Goal: Find specific page/section: Find specific page/section

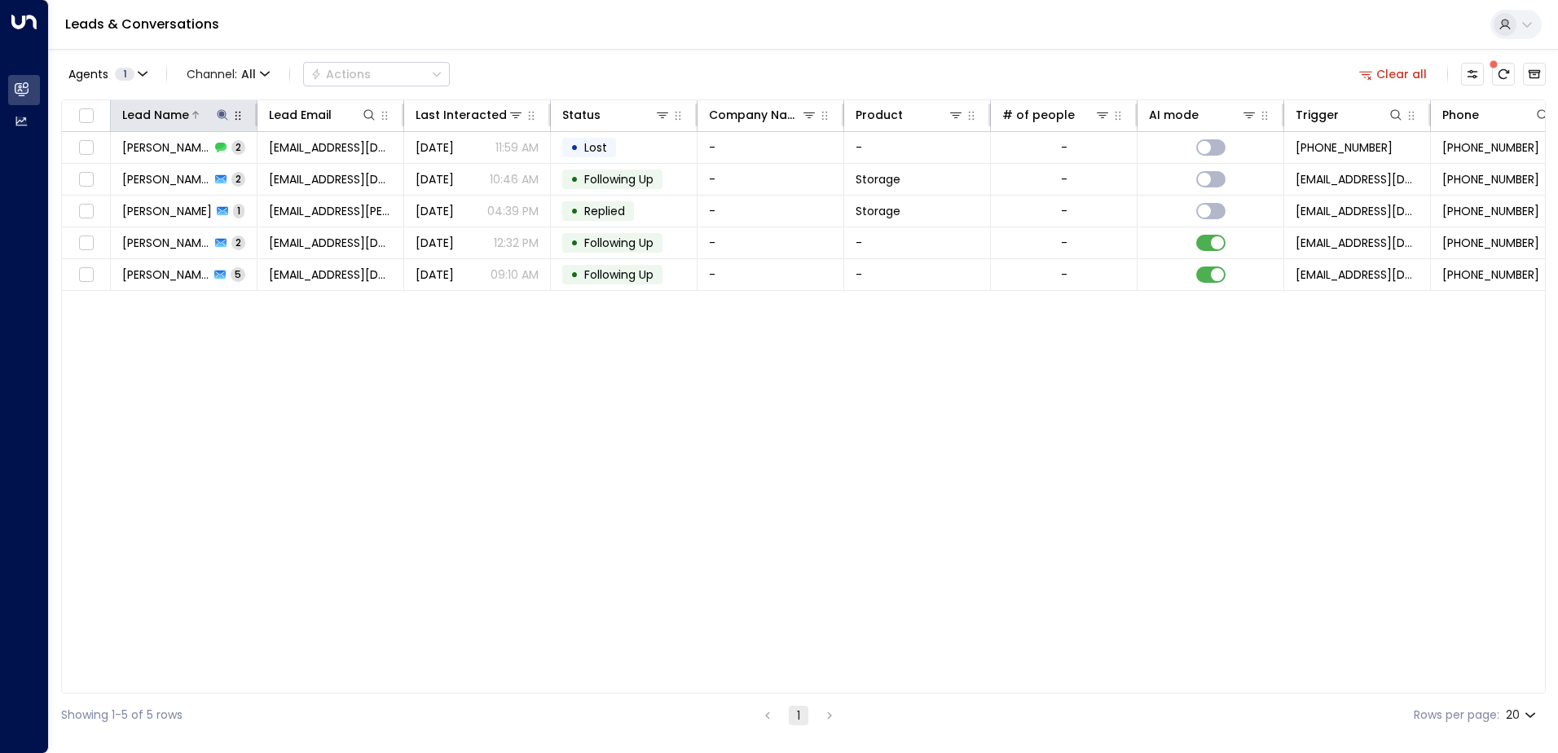
click at [221, 114] on icon at bounding box center [222, 114] width 11 height 11
drag, startPoint x: 165, startPoint y: 178, endPoint x: 114, endPoint y: 169, distance: 51.2
click at [114, 169] on input "*******" at bounding box center [212, 174] width 204 height 30
type input "*****"
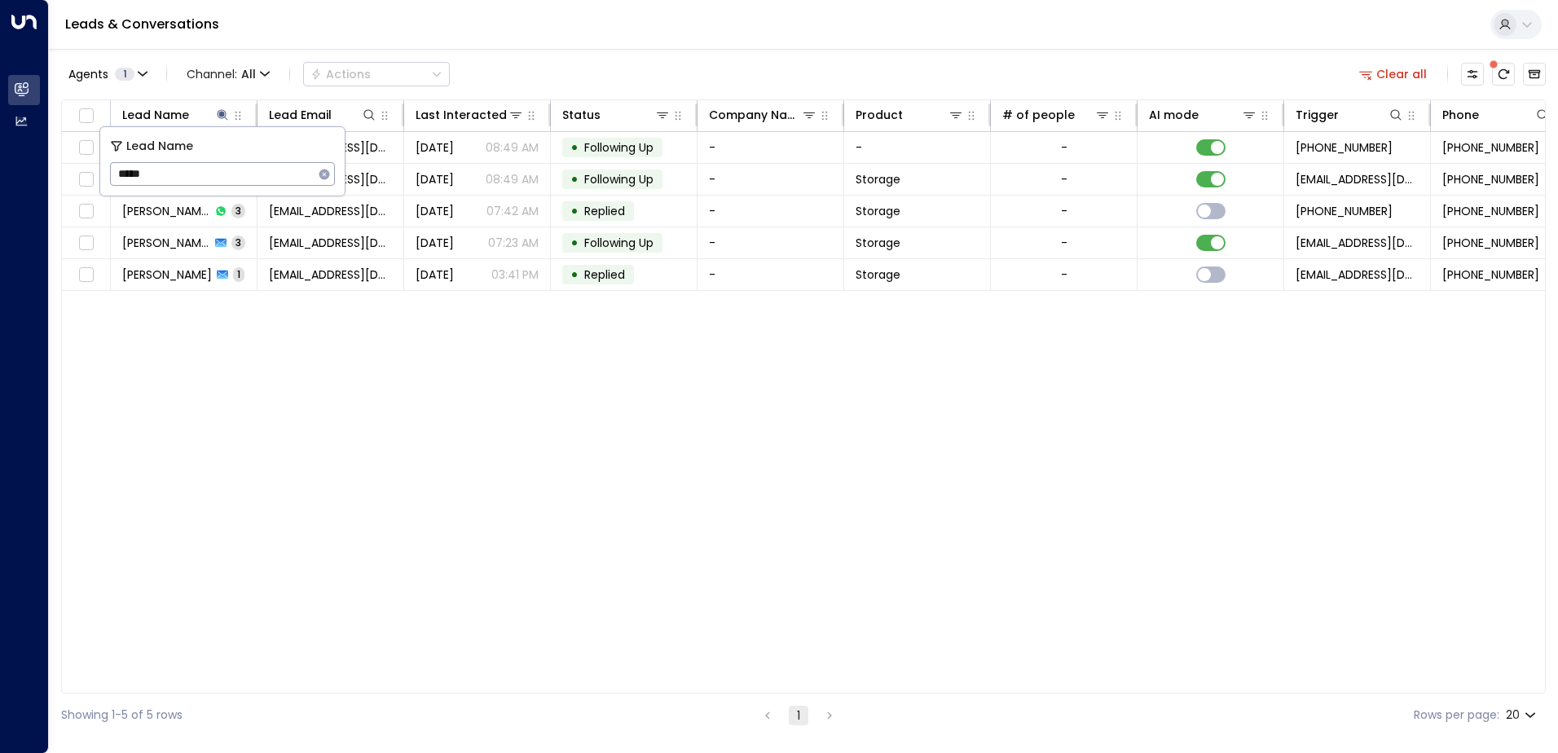
click at [357, 391] on div "Lead Name Lead Email Last Interacted Status Company Name Product # of people AI…" at bounding box center [803, 396] width 1484 height 594
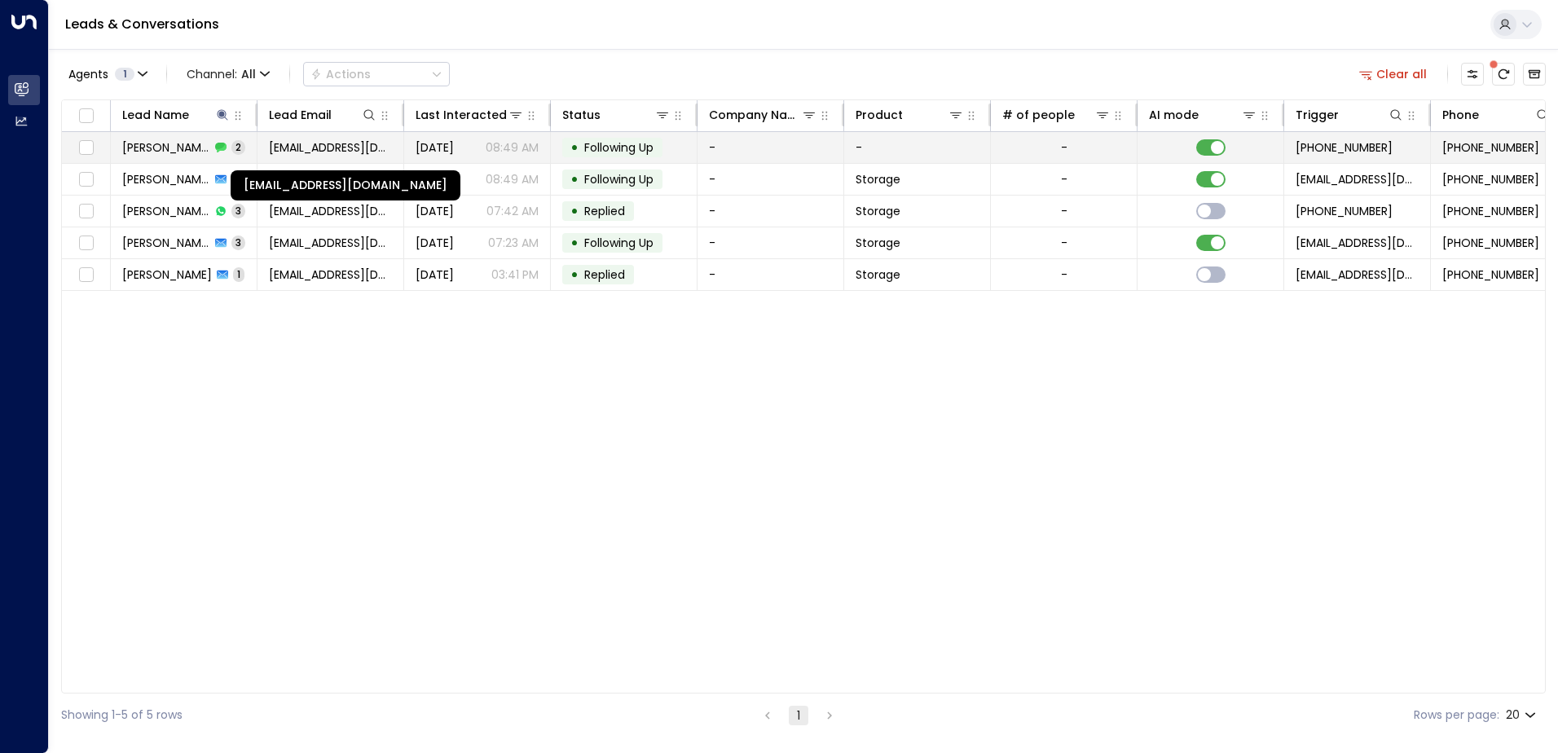
click at [304, 142] on span "[EMAIL_ADDRESS][DOMAIN_NAME]" at bounding box center [330, 147] width 123 height 16
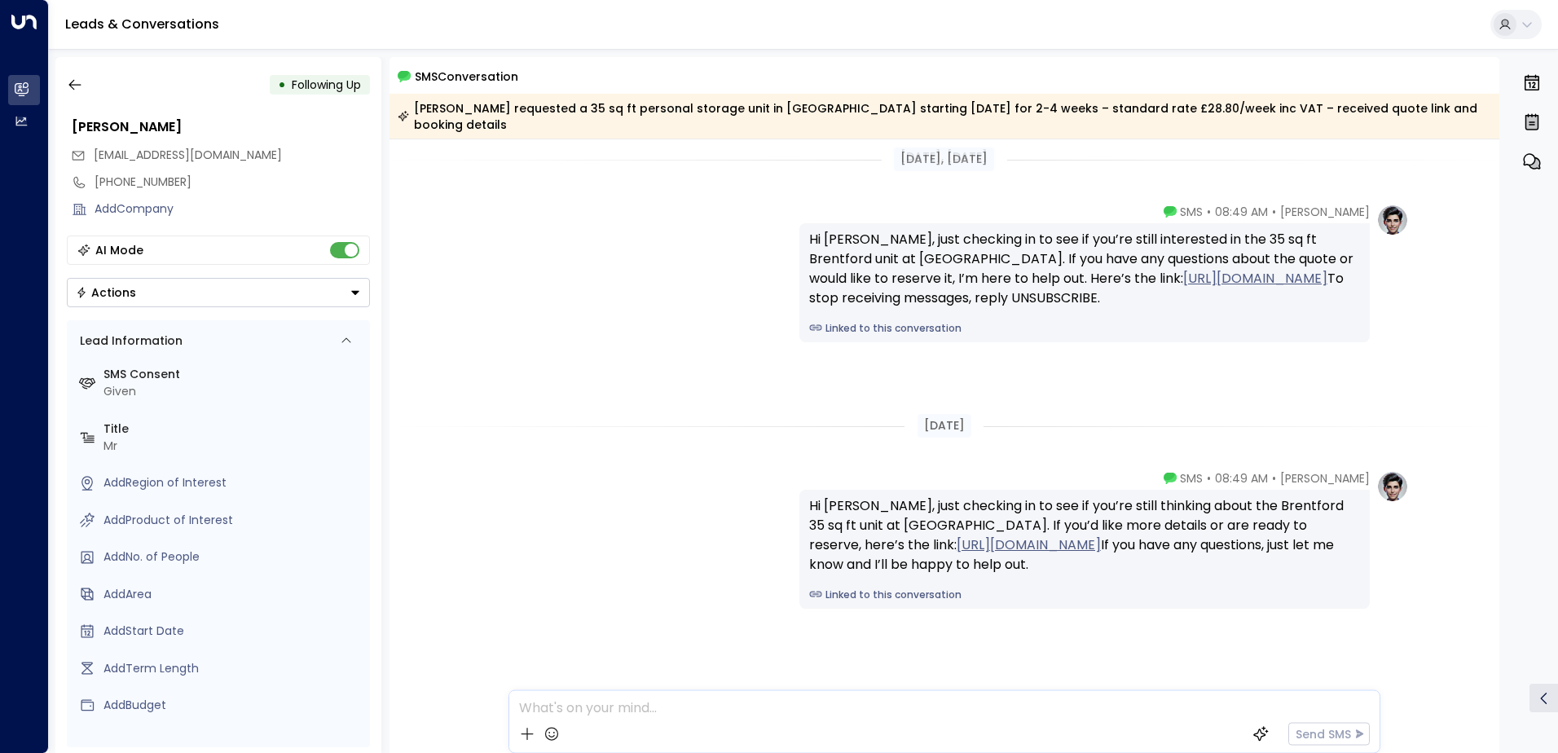
scroll to position [11, 0]
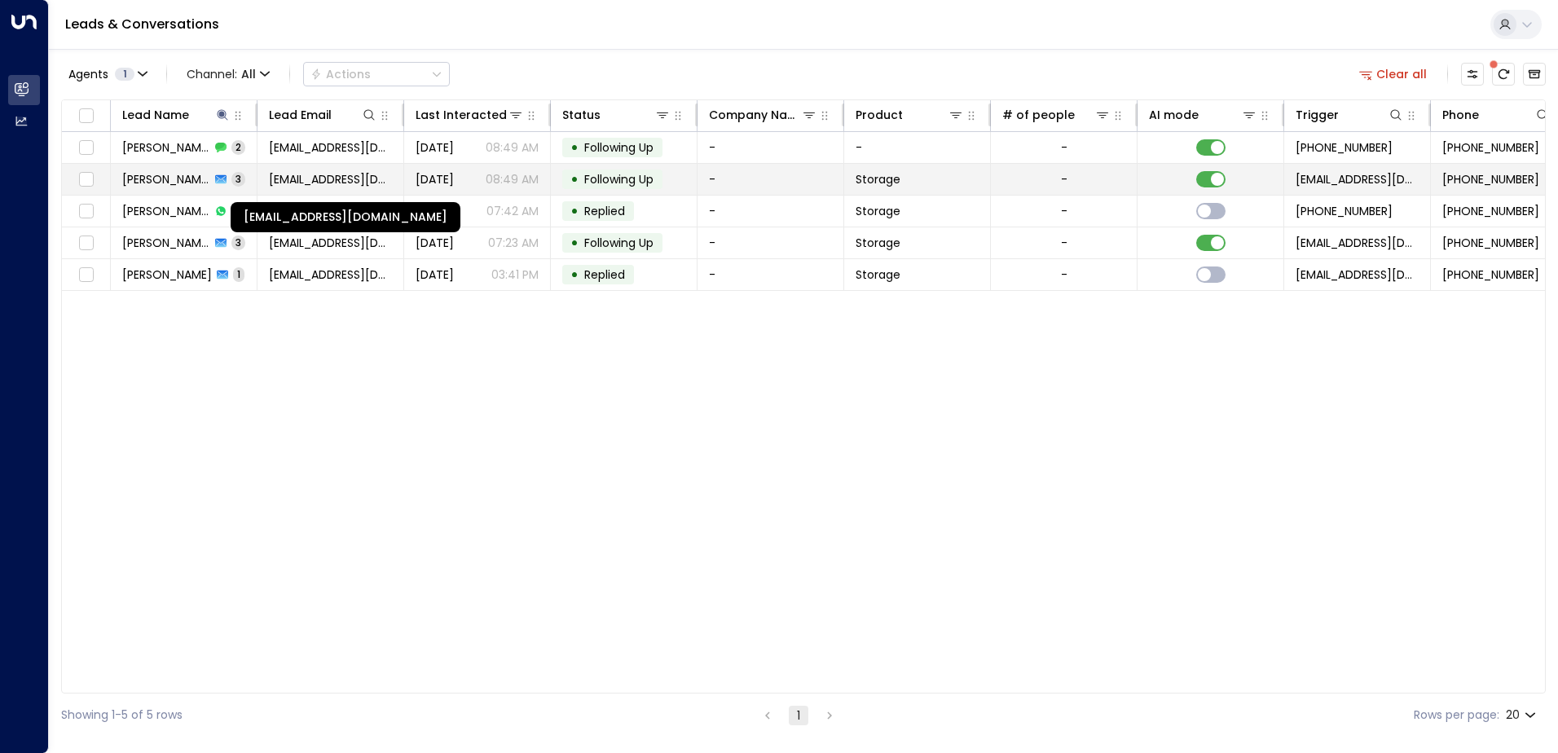
click at [347, 179] on span "[EMAIL_ADDRESS][DOMAIN_NAME]" at bounding box center [330, 179] width 123 height 16
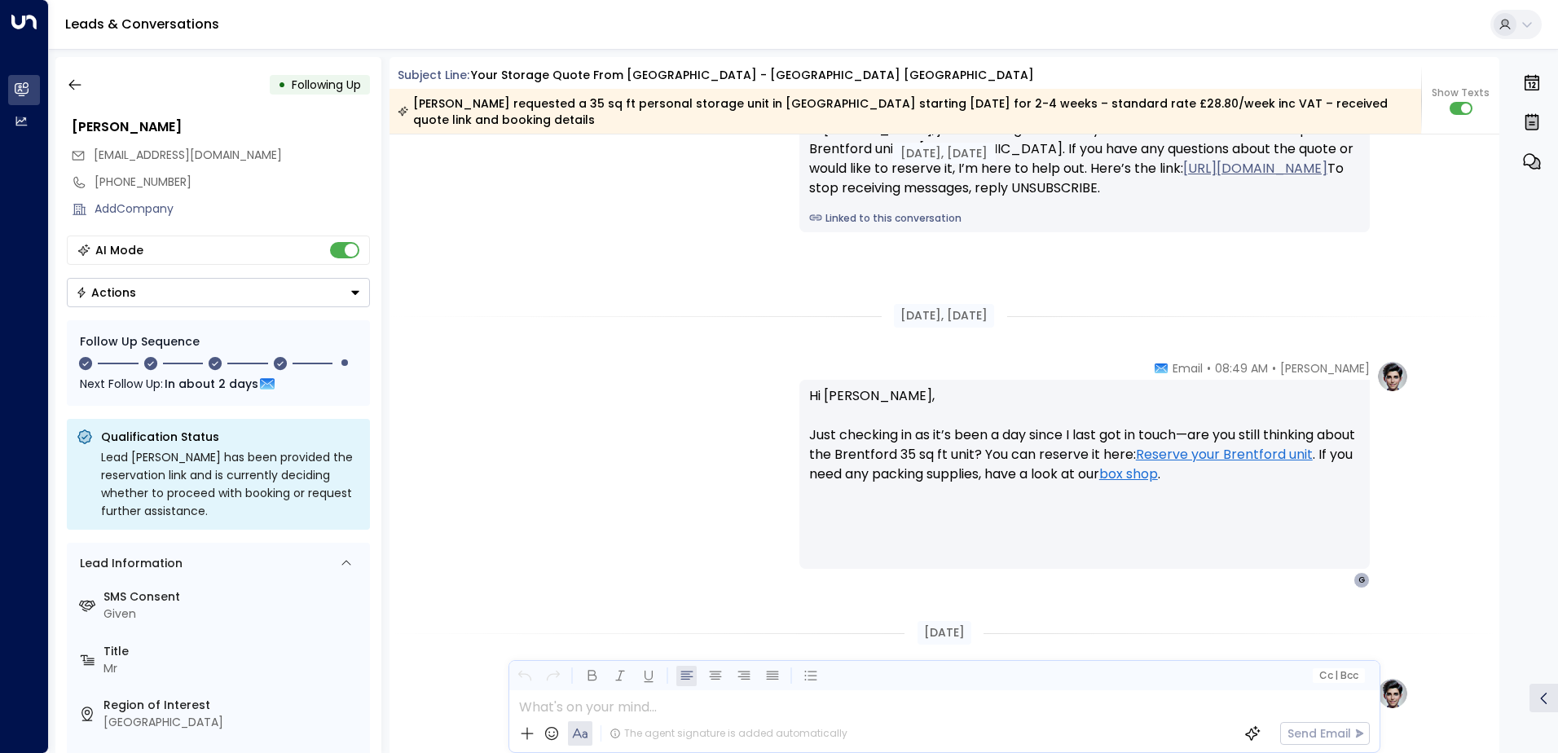
scroll to position [2100, 0]
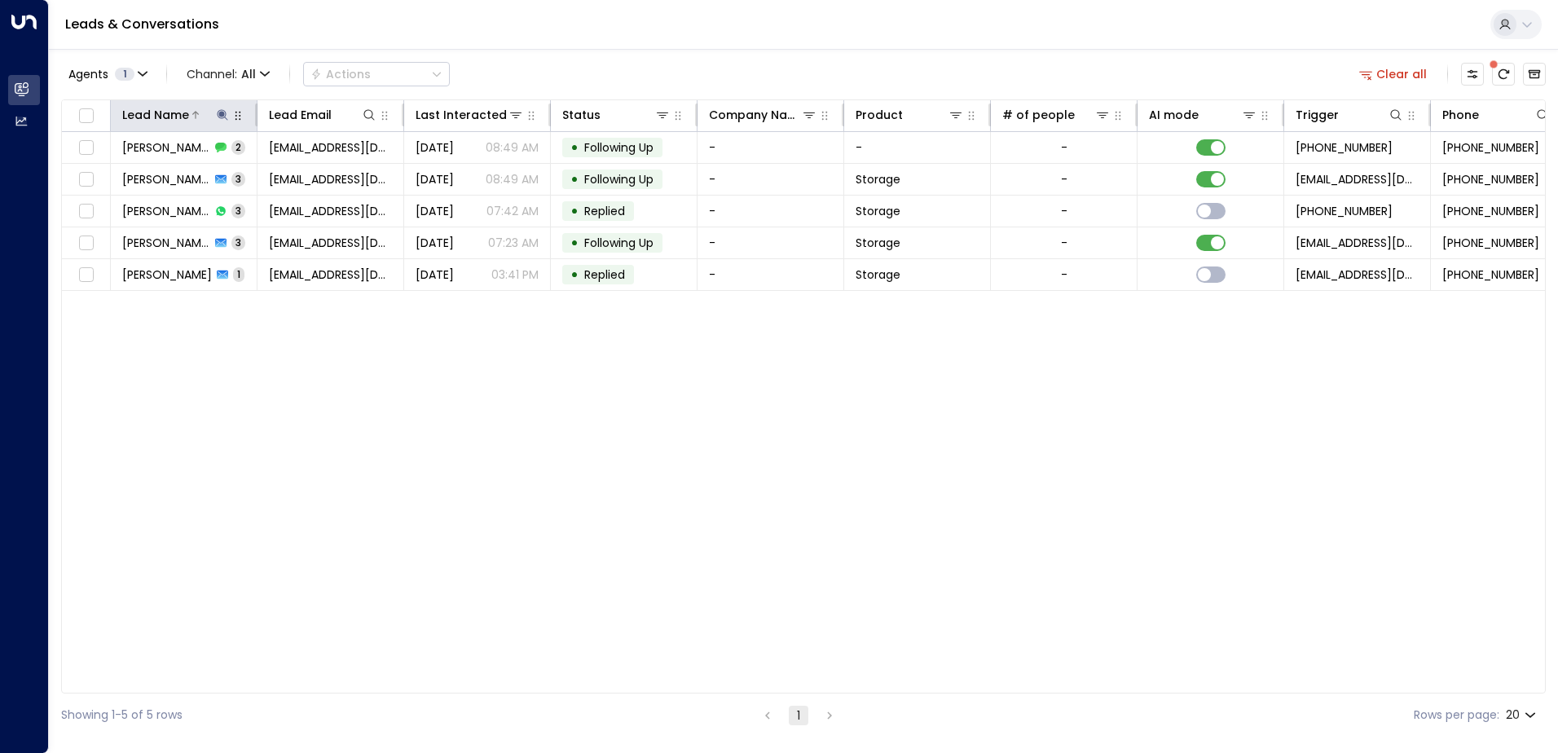
click at [222, 118] on icon at bounding box center [222, 114] width 13 height 13
drag, startPoint x: 165, startPoint y: 172, endPoint x: 113, endPoint y: 174, distance: 51.4
click at [113, 174] on input "*****" at bounding box center [212, 174] width 204 height 30
type input "**"
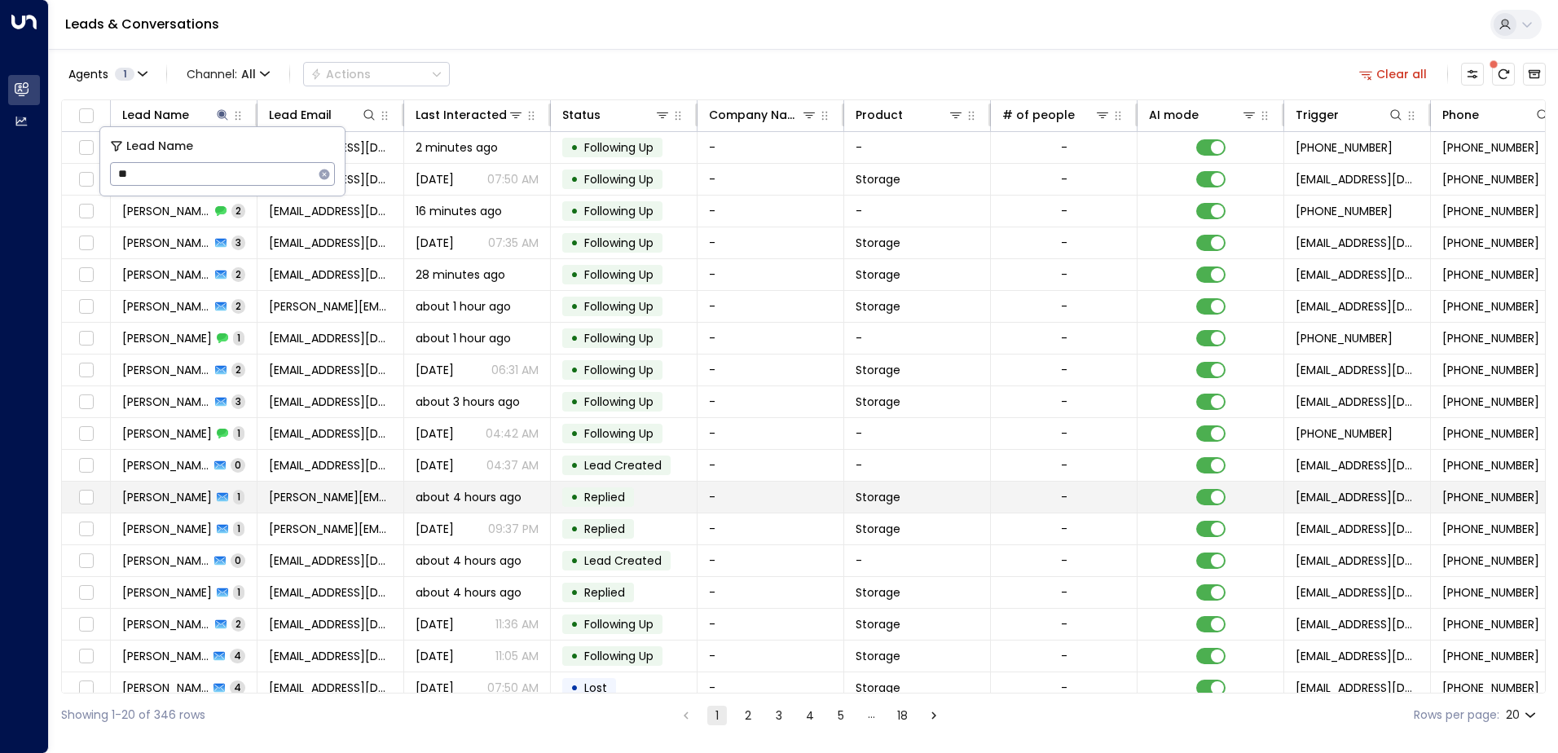
click at [182, 507] on td "[PERSON_NAME] 1" at bounding box center [184, 496] width 147 height 31
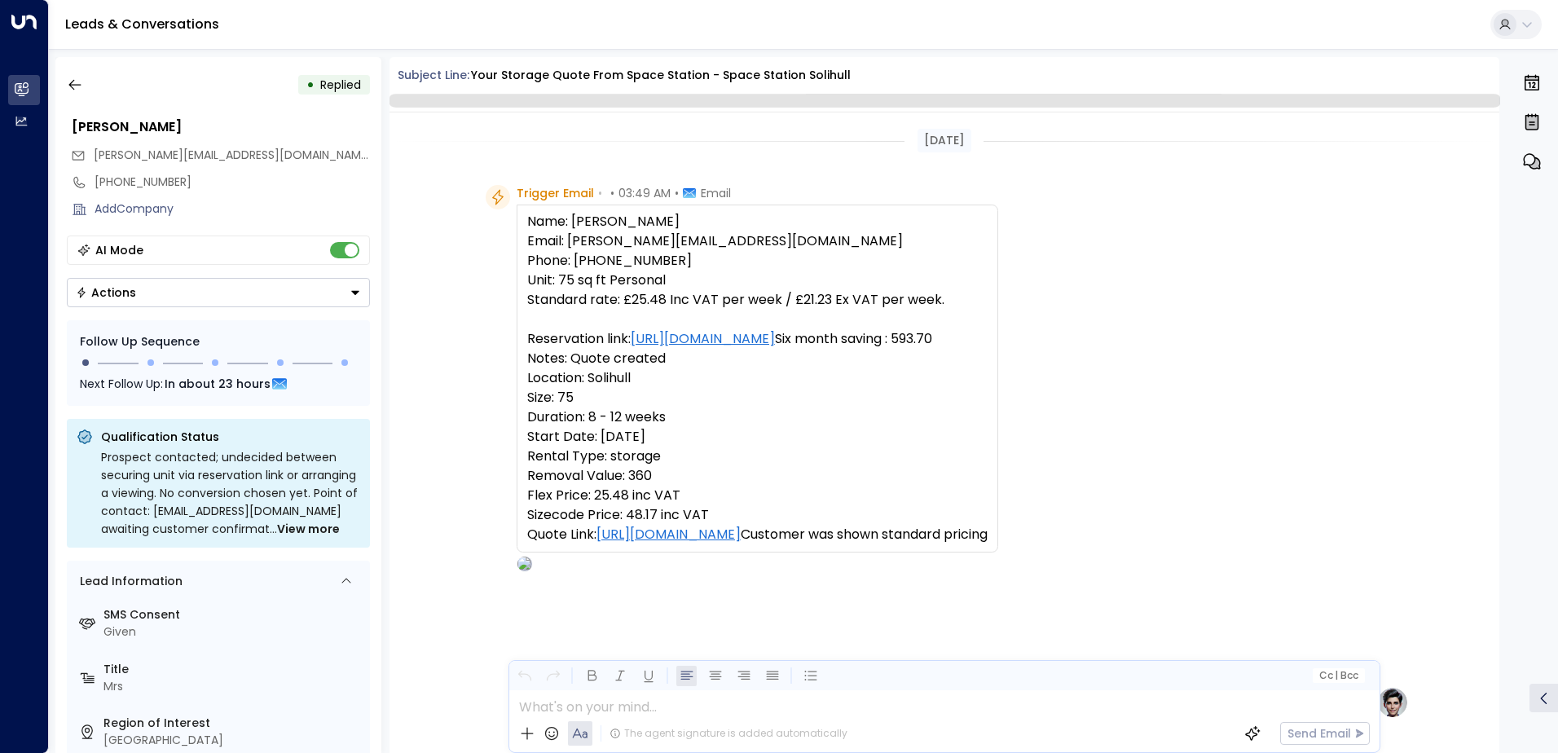
scroll to position [614, 0]
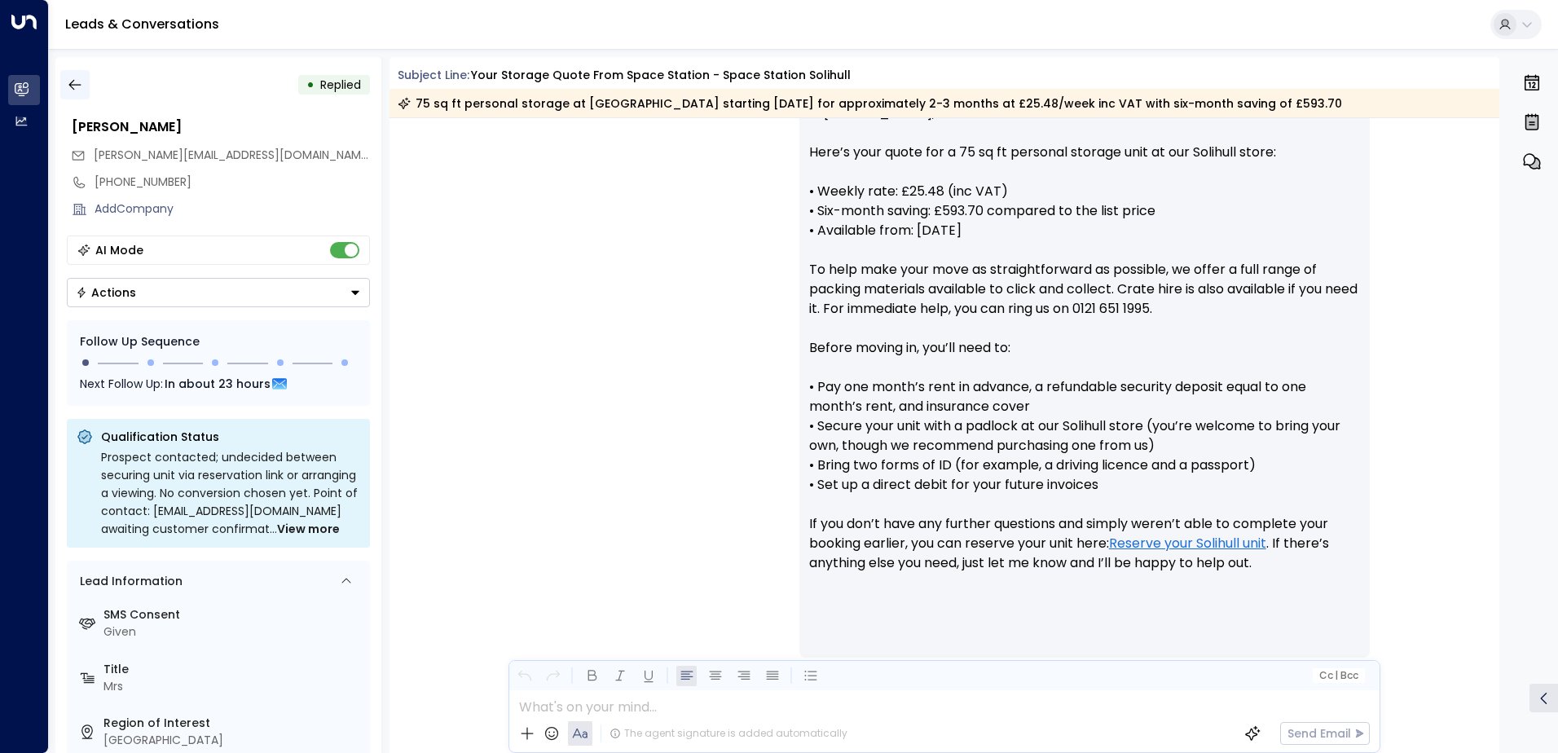
click at [71, 81] on icon "button" at bounding box center [75, 85] width 16 height 16
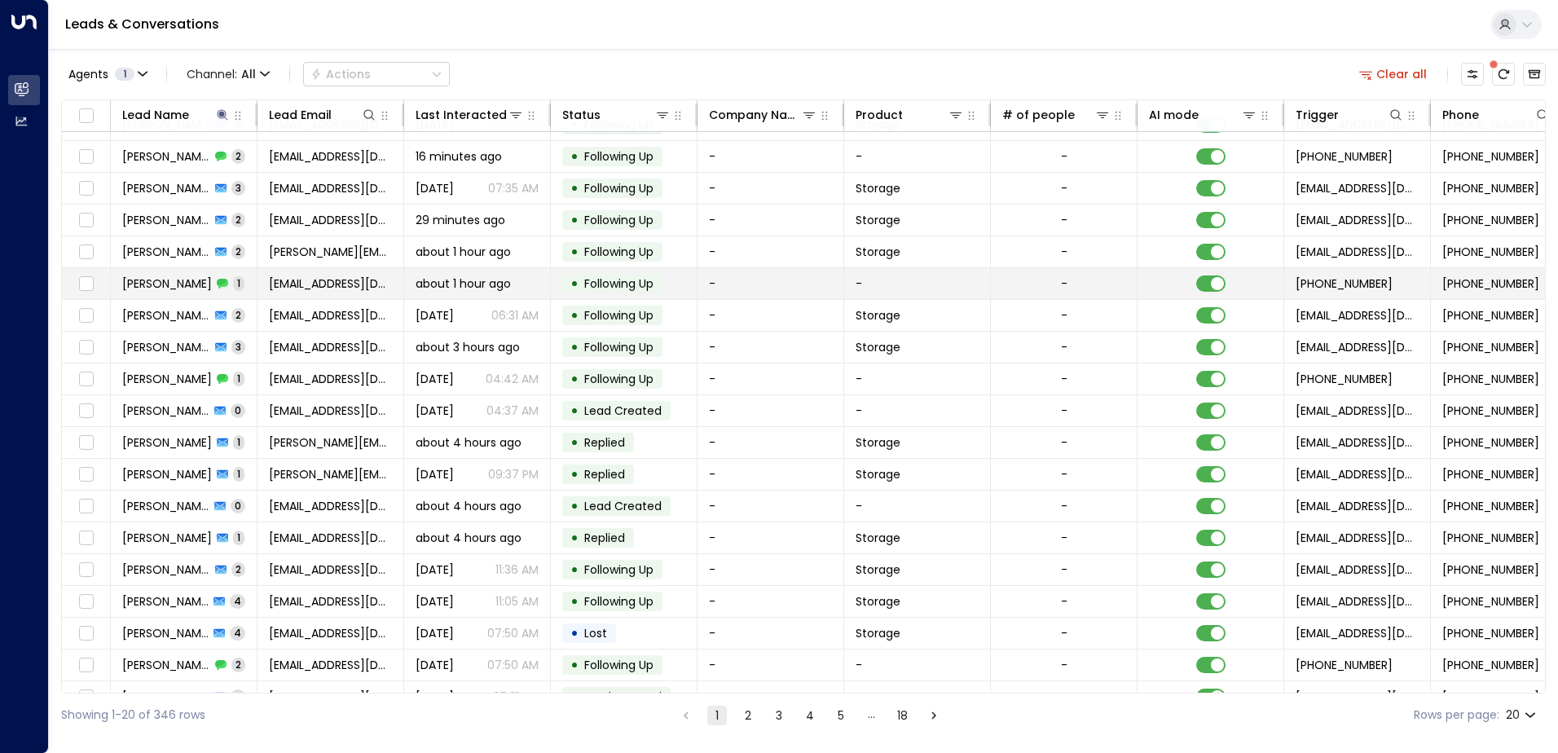
scroll to position [80, 0]
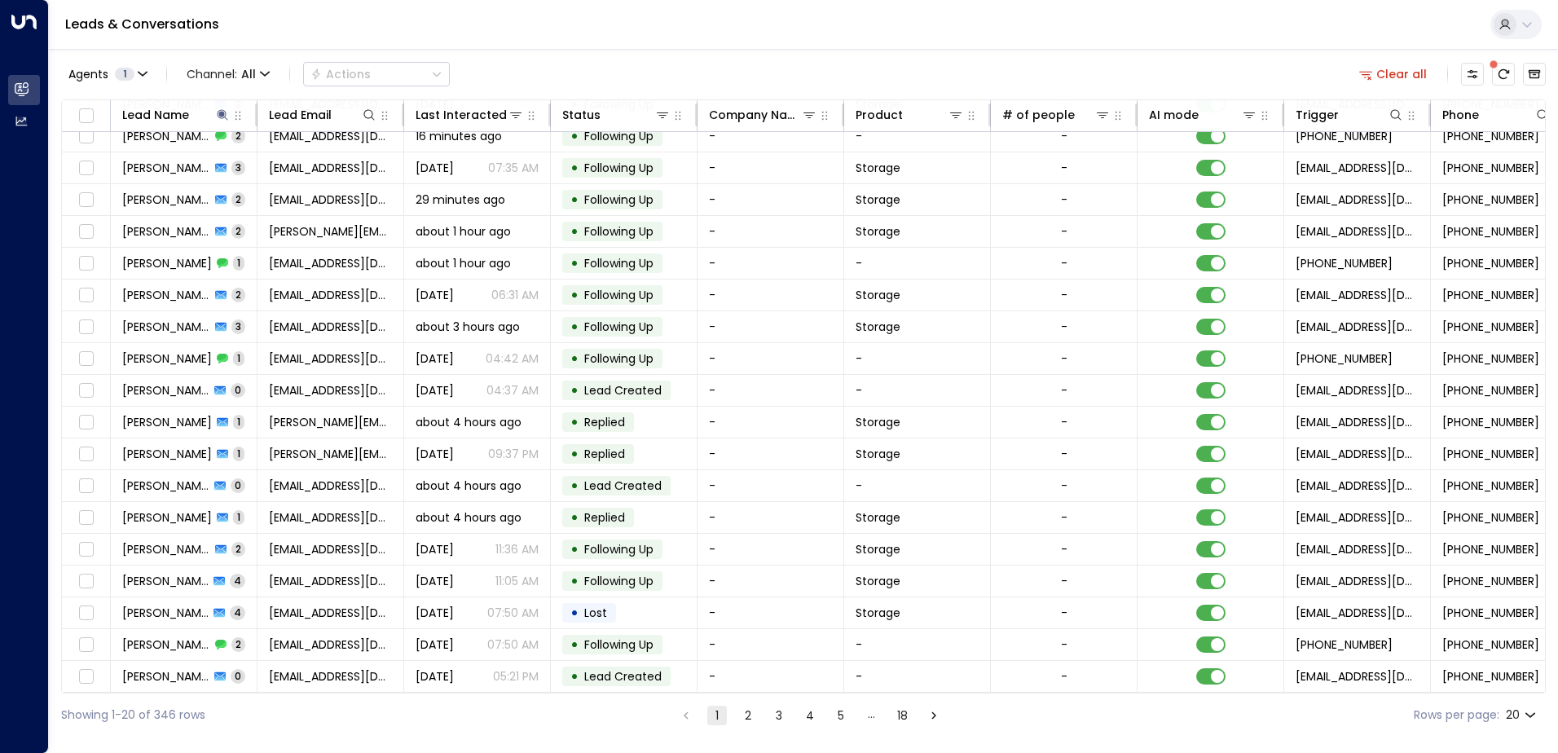
click at [748, 715] on button "2" at bounding box center [748, 716] width 20 height 20
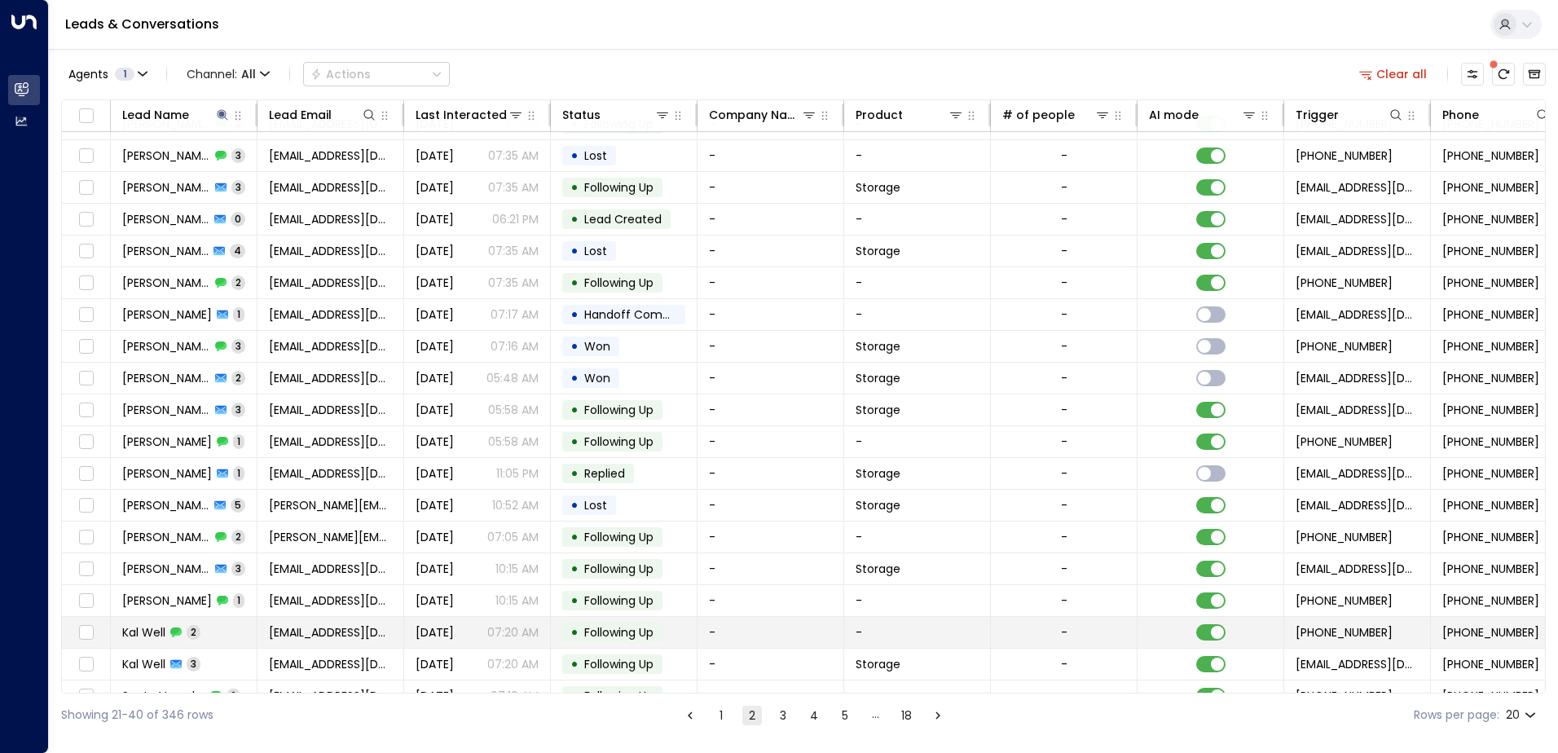
scroll to position [80, 0]
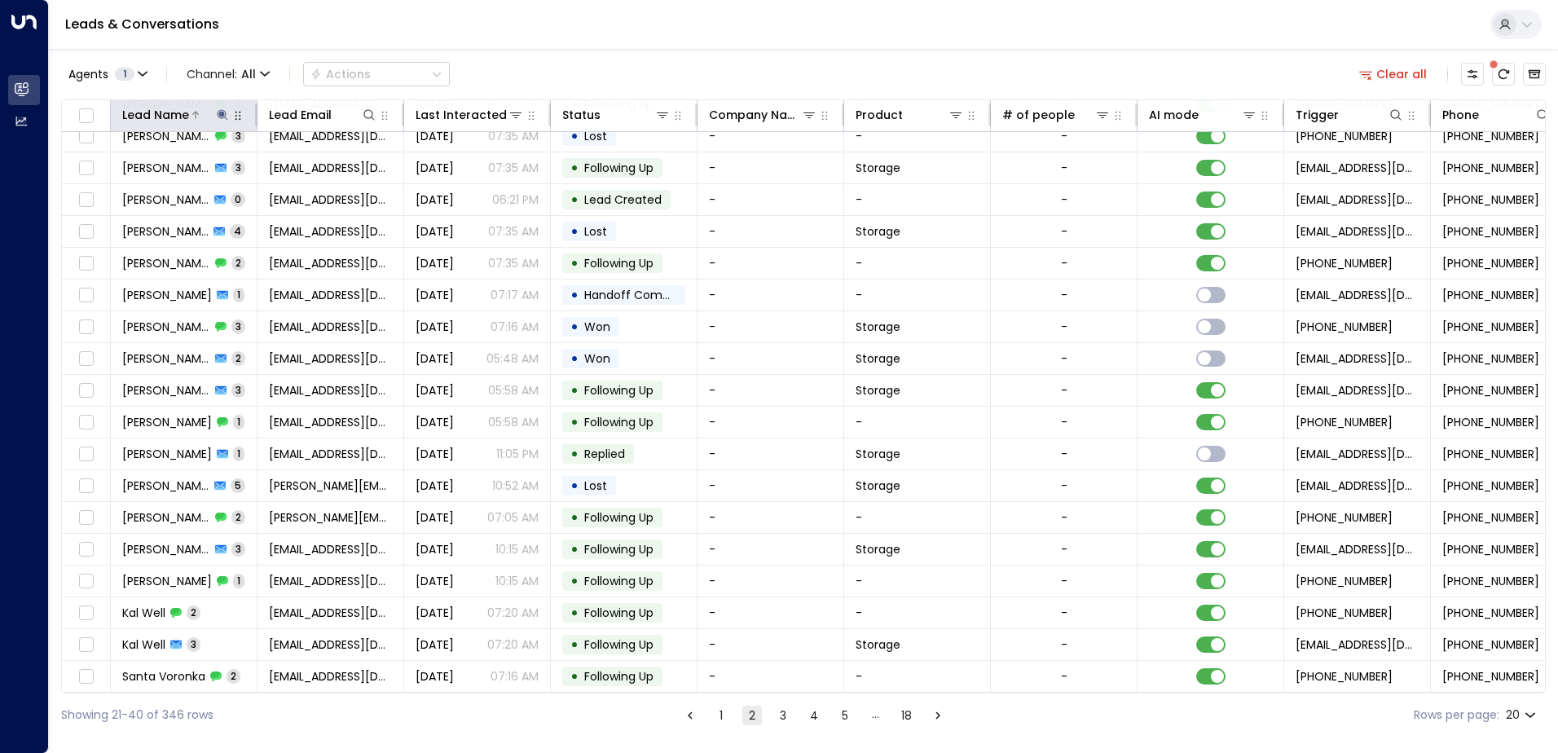
click at [218, 113] on icon at bounding box center [222, 114] width 13 height 13
click at [323, 169] on icon "button" at bounding box center [324, 174] width 11 height 11
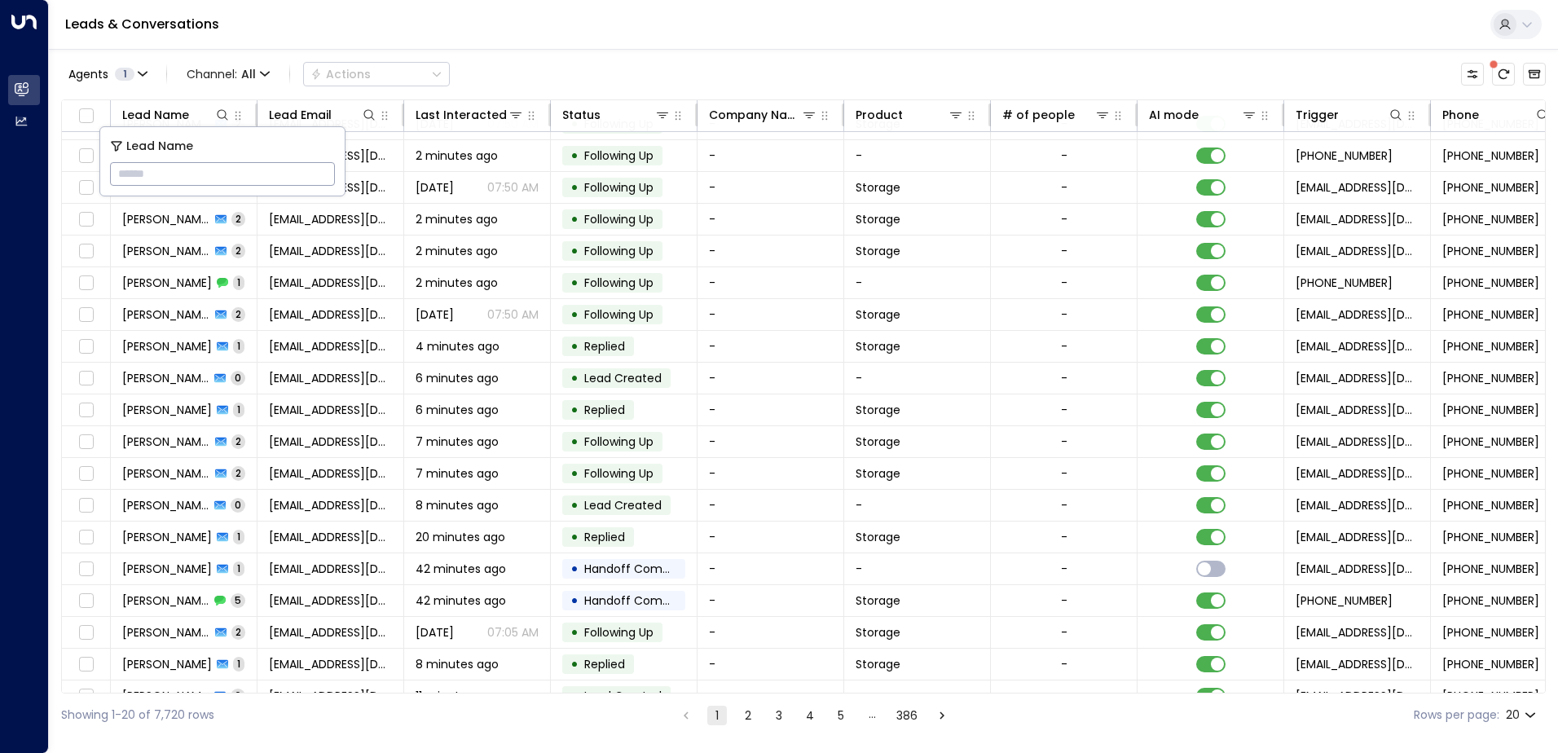
scroll to position [80, 0]
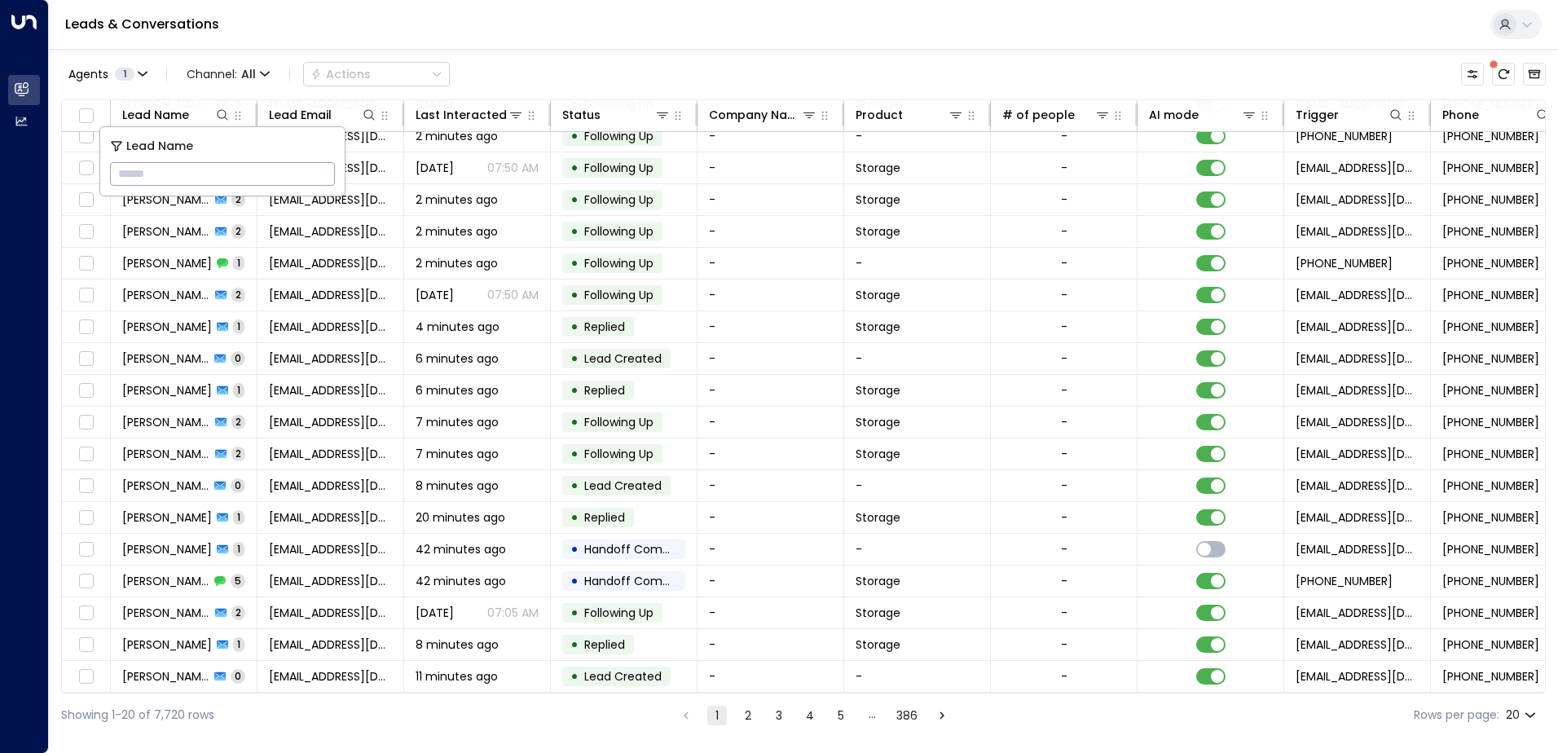
click at [173, 178] on input "text" at bounding box center [222, 174] width 225 height 30
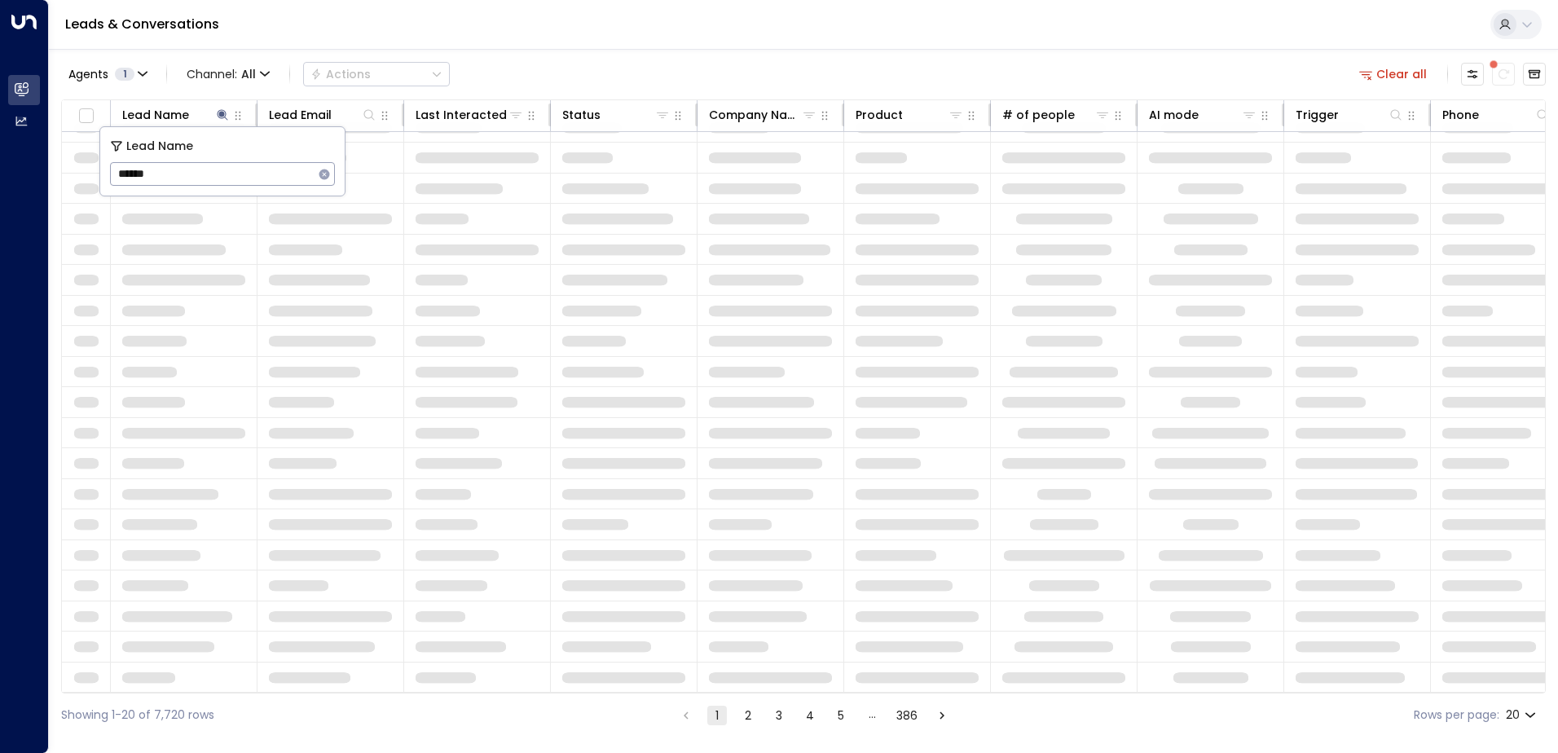
type input "*****"
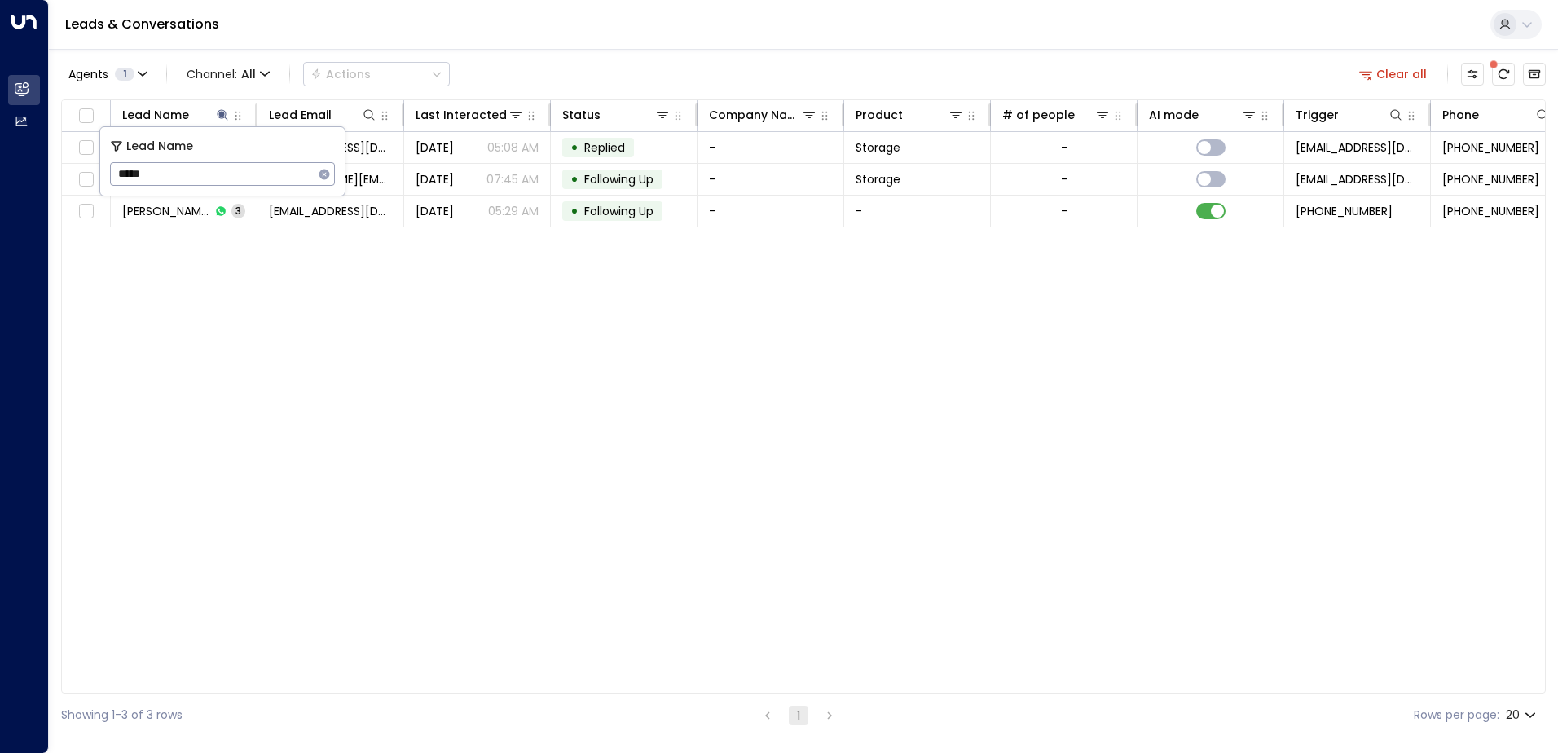
click at [271, 403] on div "Lead Name Lead Email Last Interacted Status Company Name Product # of people AI…" at bounding box center [803, 396] width 1484 height 594
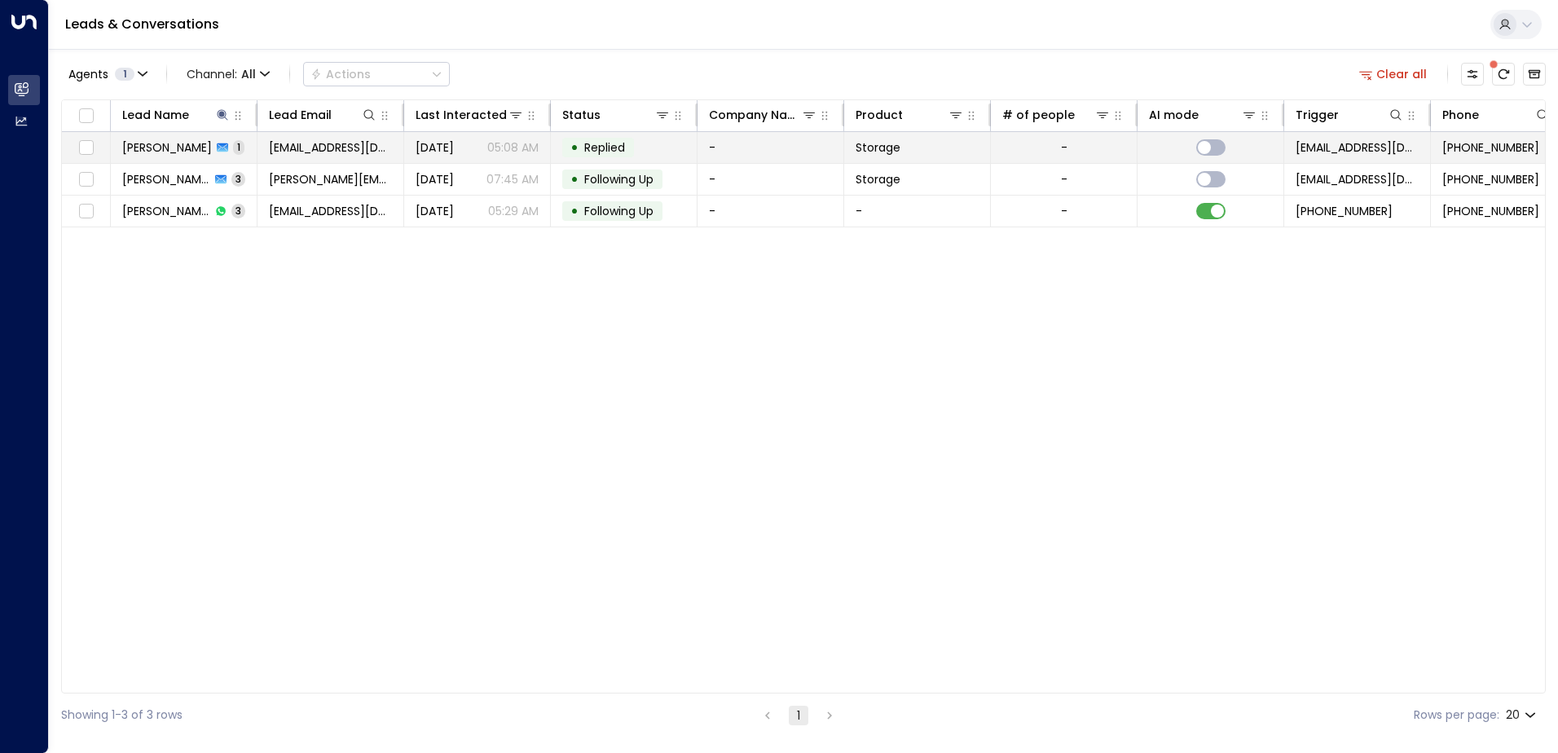
click at [217, 150] on icon at bounding box center [222, 147] width 11 height 9
